Goal: Task Accomplishment & Management: Manage account settings

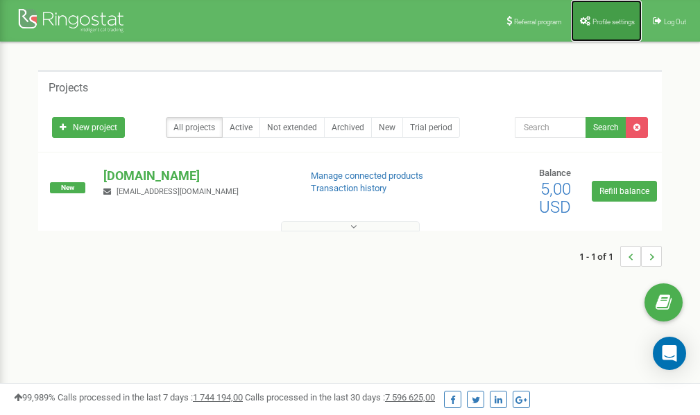
click at [605, 18] on span "Profile settings" at bounding box center [613, 22] width 42 height 8
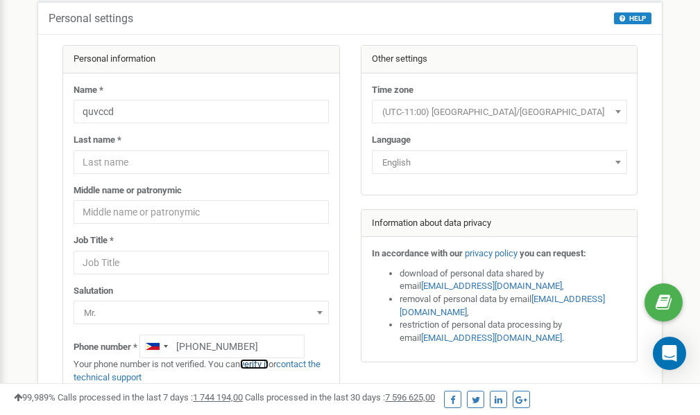
click at [261, 363] on link "verify it" at bounding box center [254, 364] width 28 height 10
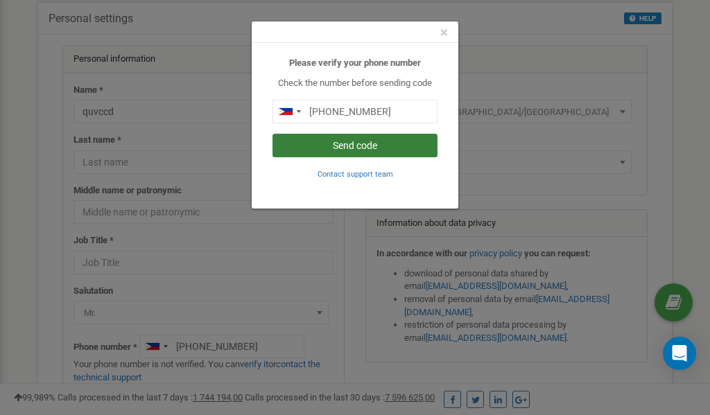
click at [367, 149] on button "Send code" at bounding box center [354, 146] width 165 height 24
